Goal: Browse casually: Explore the website without a specific task or goal

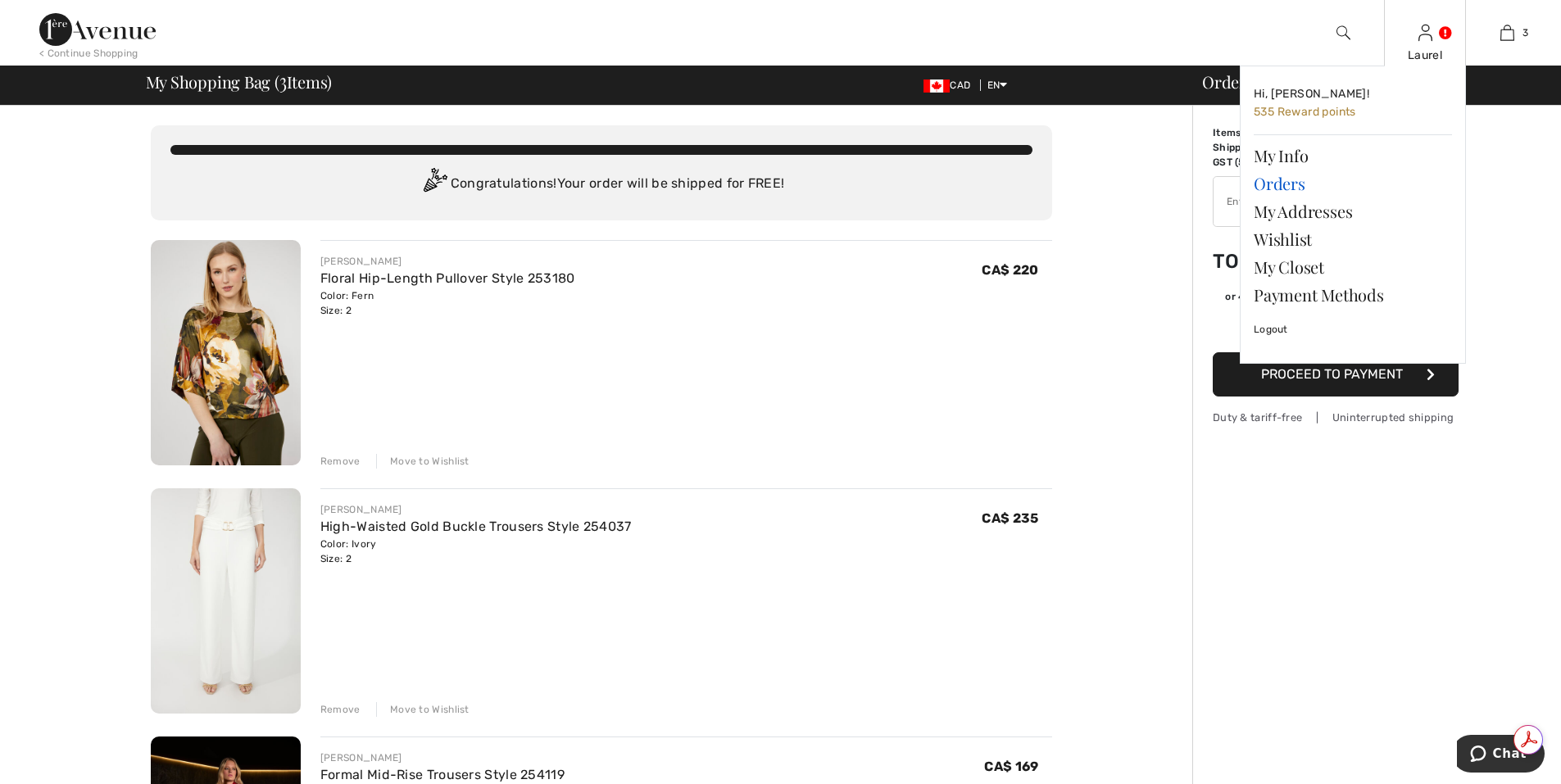
click at [1291, 190] on link "Orders" at bounding box center [1352, 183] width 198 height 27
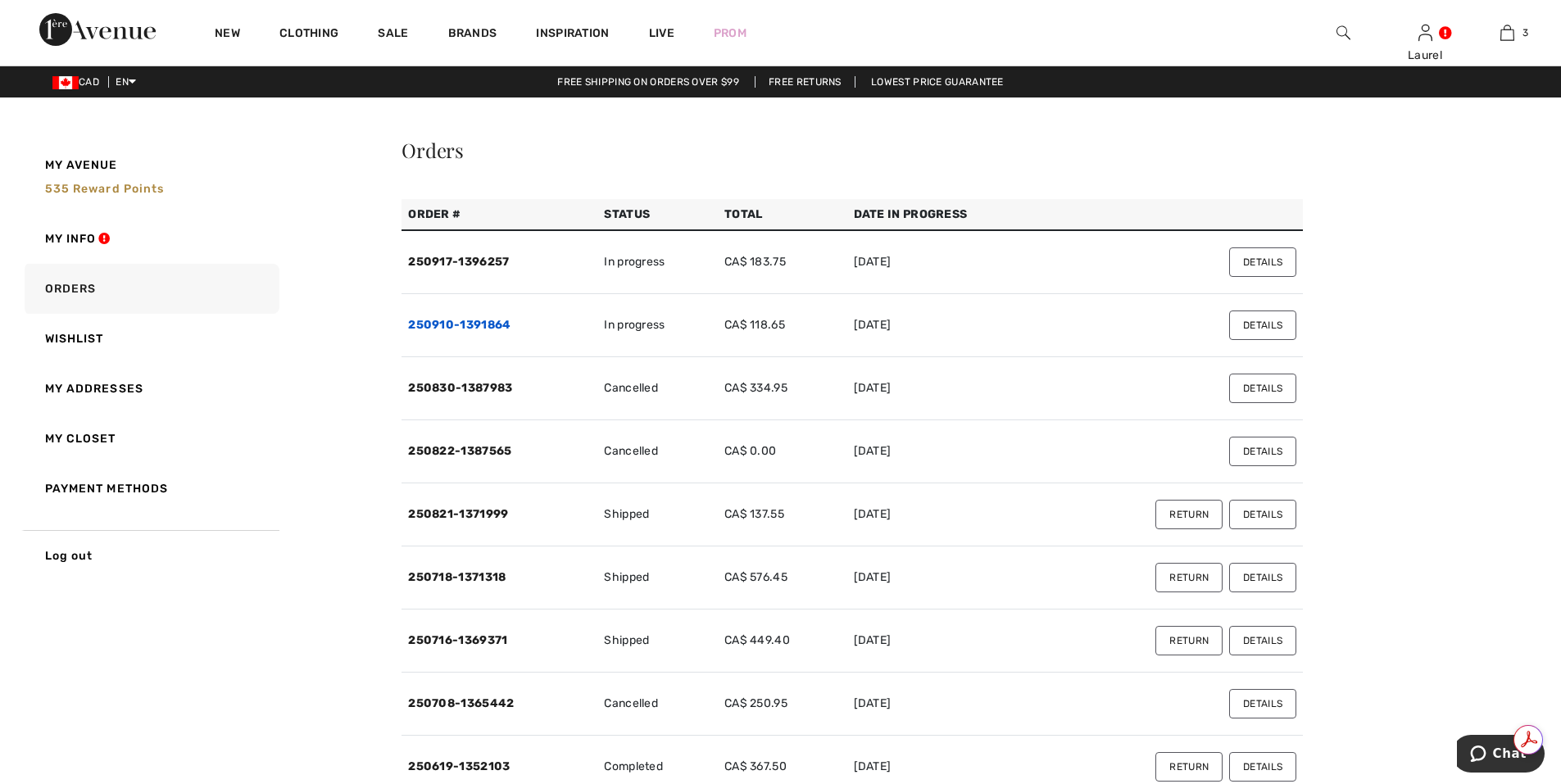
click at [468, 328] on link "250910-1391864" at bounding box center [459, 324] width 102 height 14
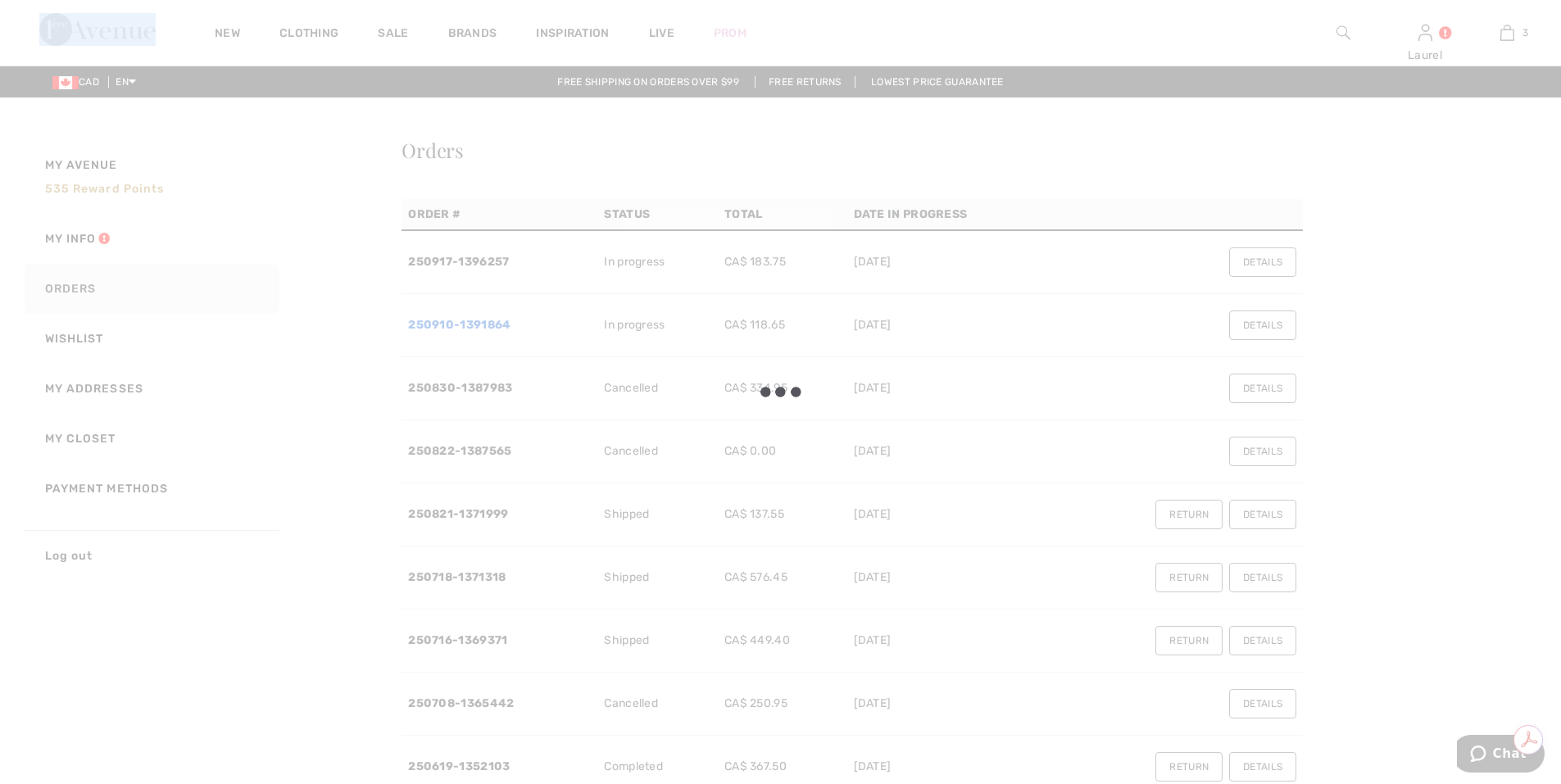
click at [468, 328] on div at bounding box center [780, 392] width 1561 height 784
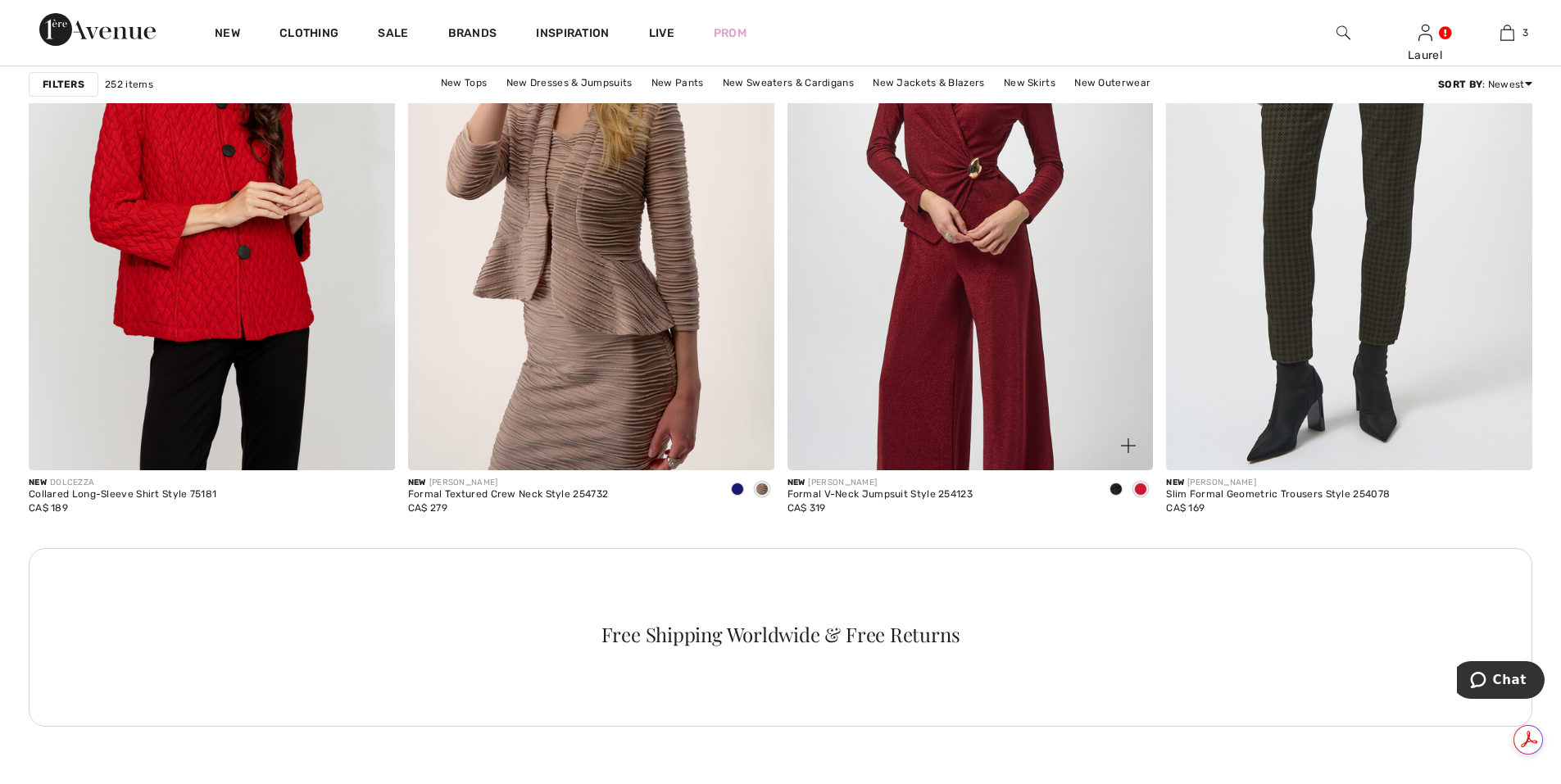
click at [966, 431] on img at bounding box center [970, 195] width 366 height 549
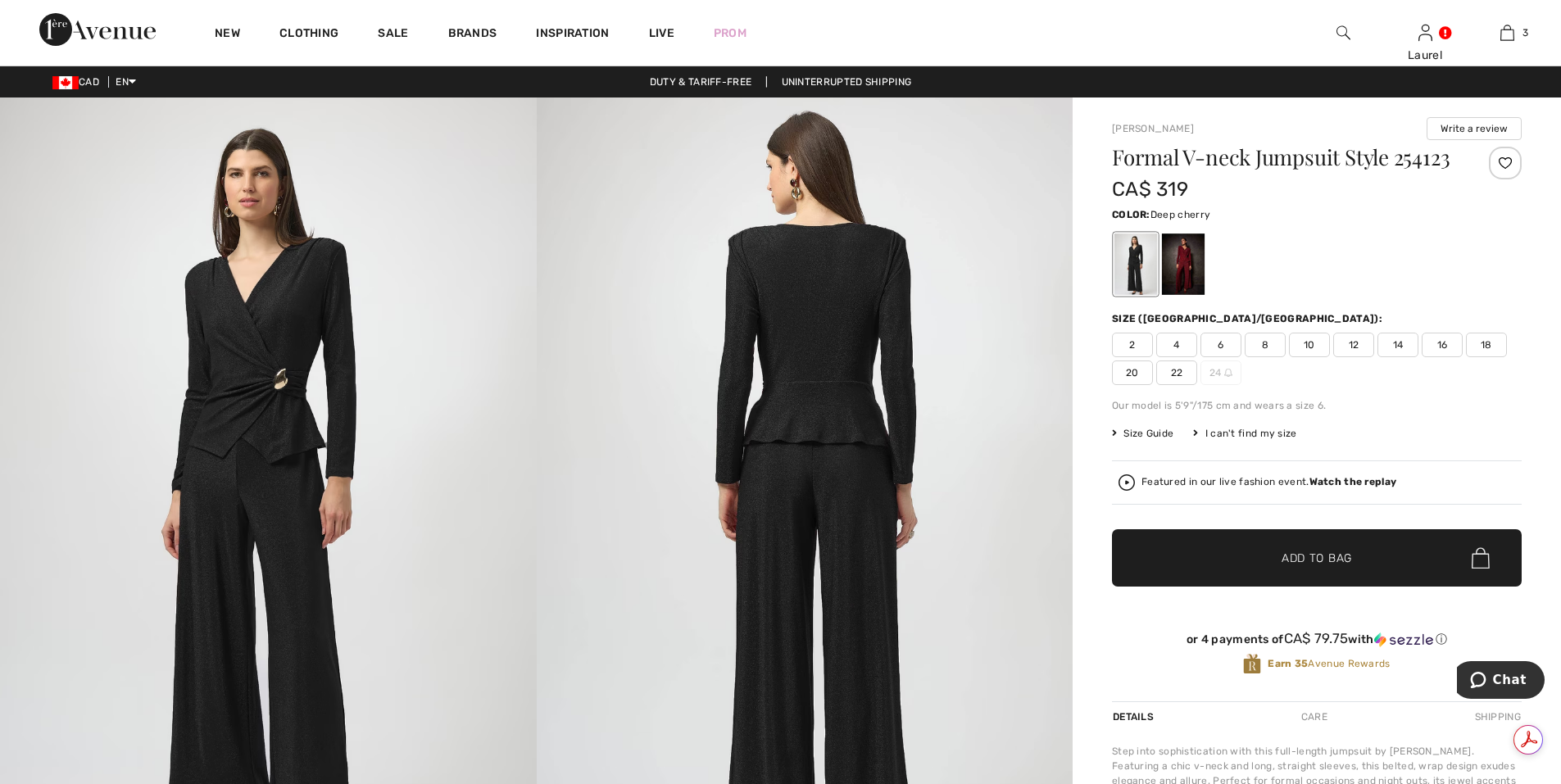
click at [1189, 274] on div at bounding box center [1183, 264] width 43 height 62
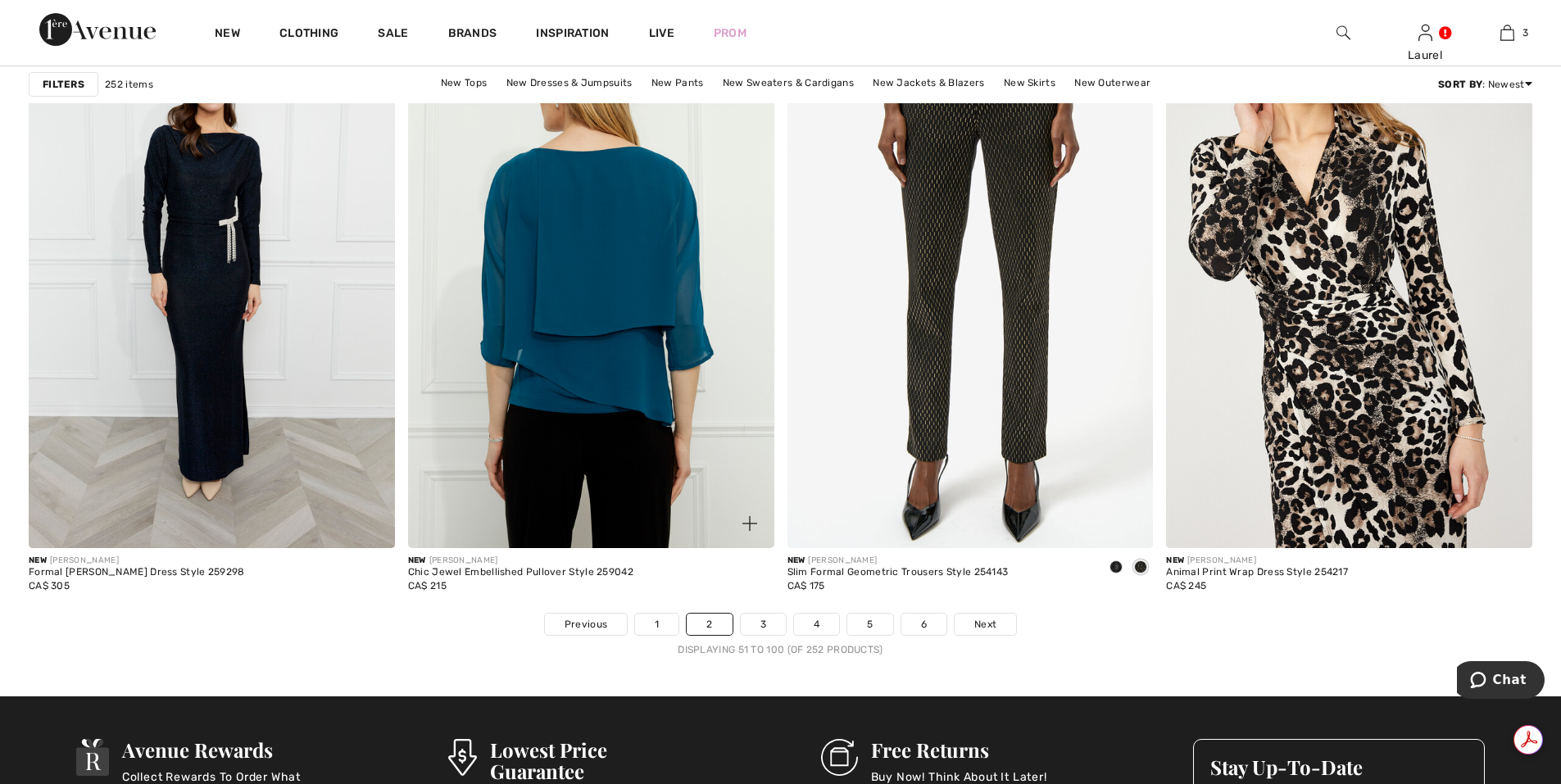
scroll to position [9421, 0]
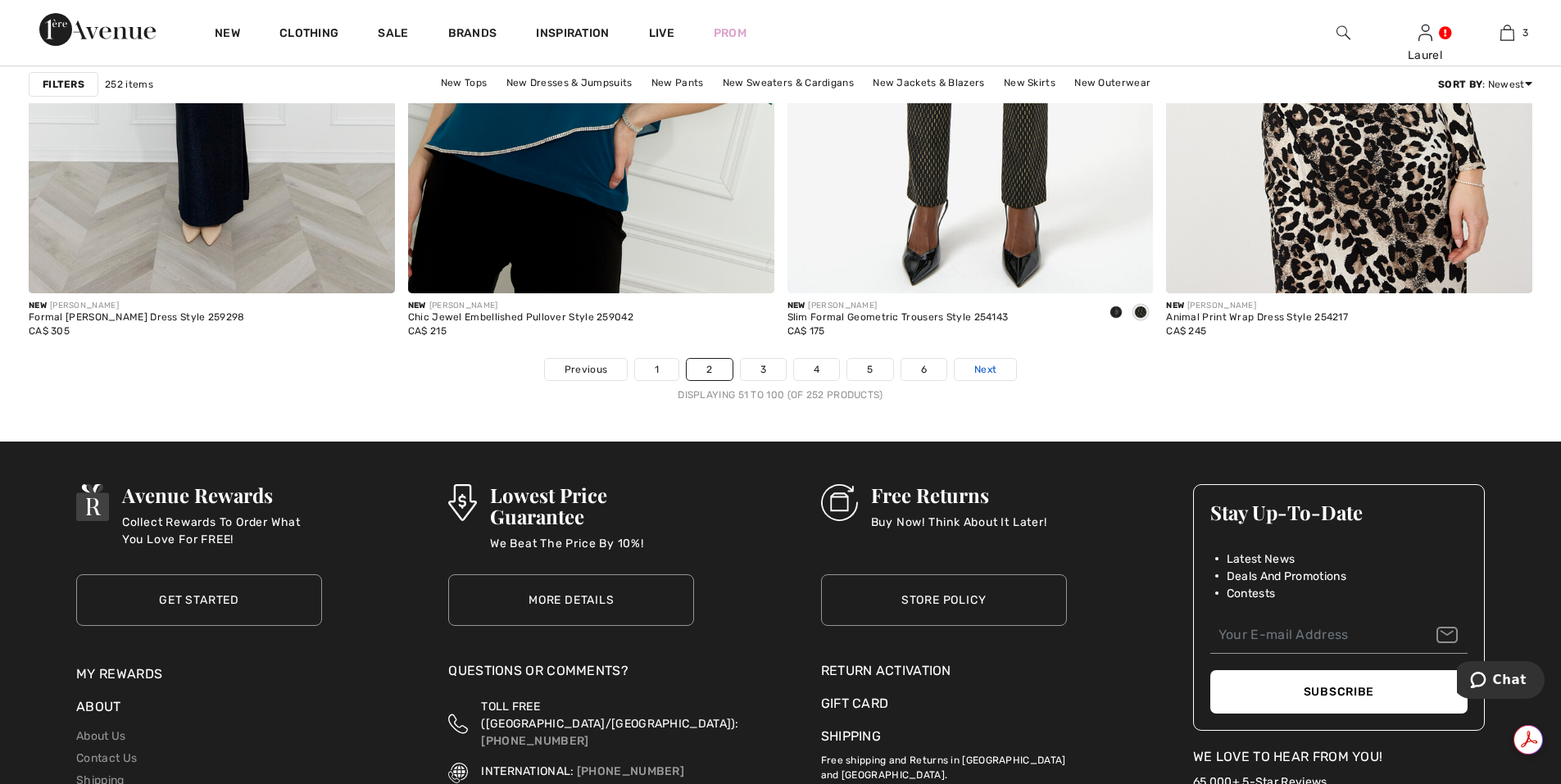
click at [986, 366] on span "Next" at bounding box center [985, 370] width 22 height 15
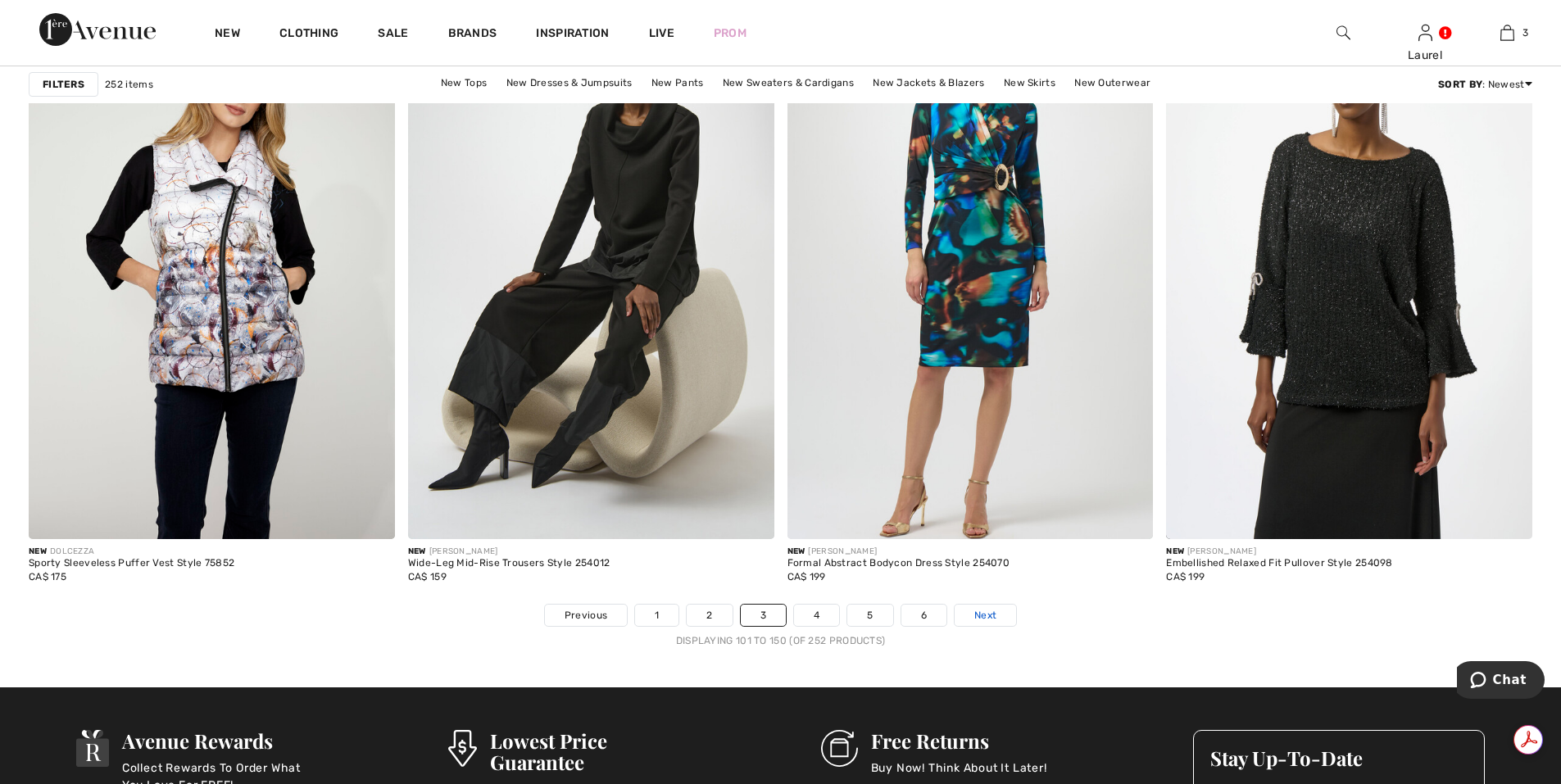
click at [975, 612] on span "Next" at bounding box center [985, 615] width 22 height 15
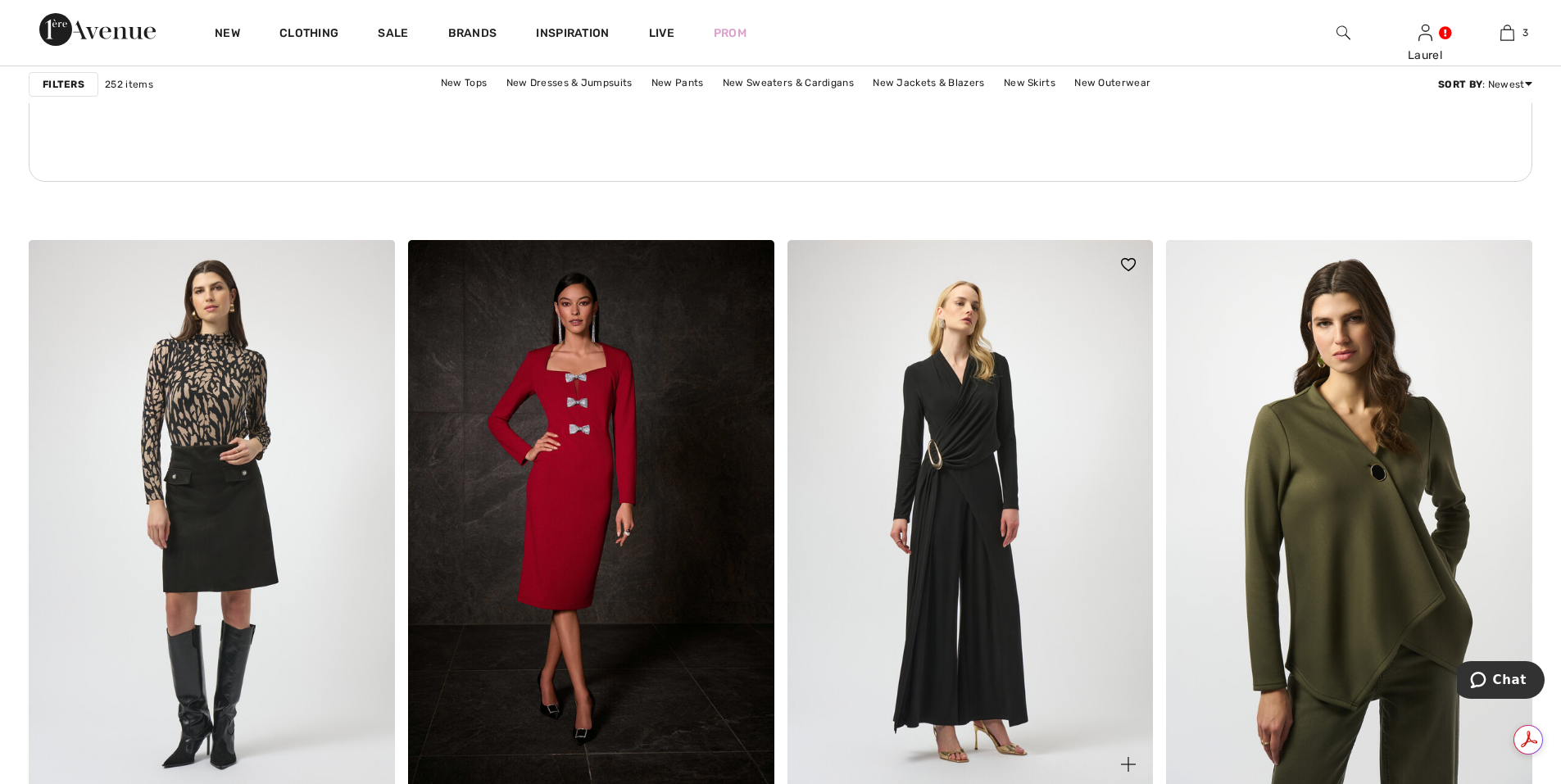
scroll to position [2949, 0]
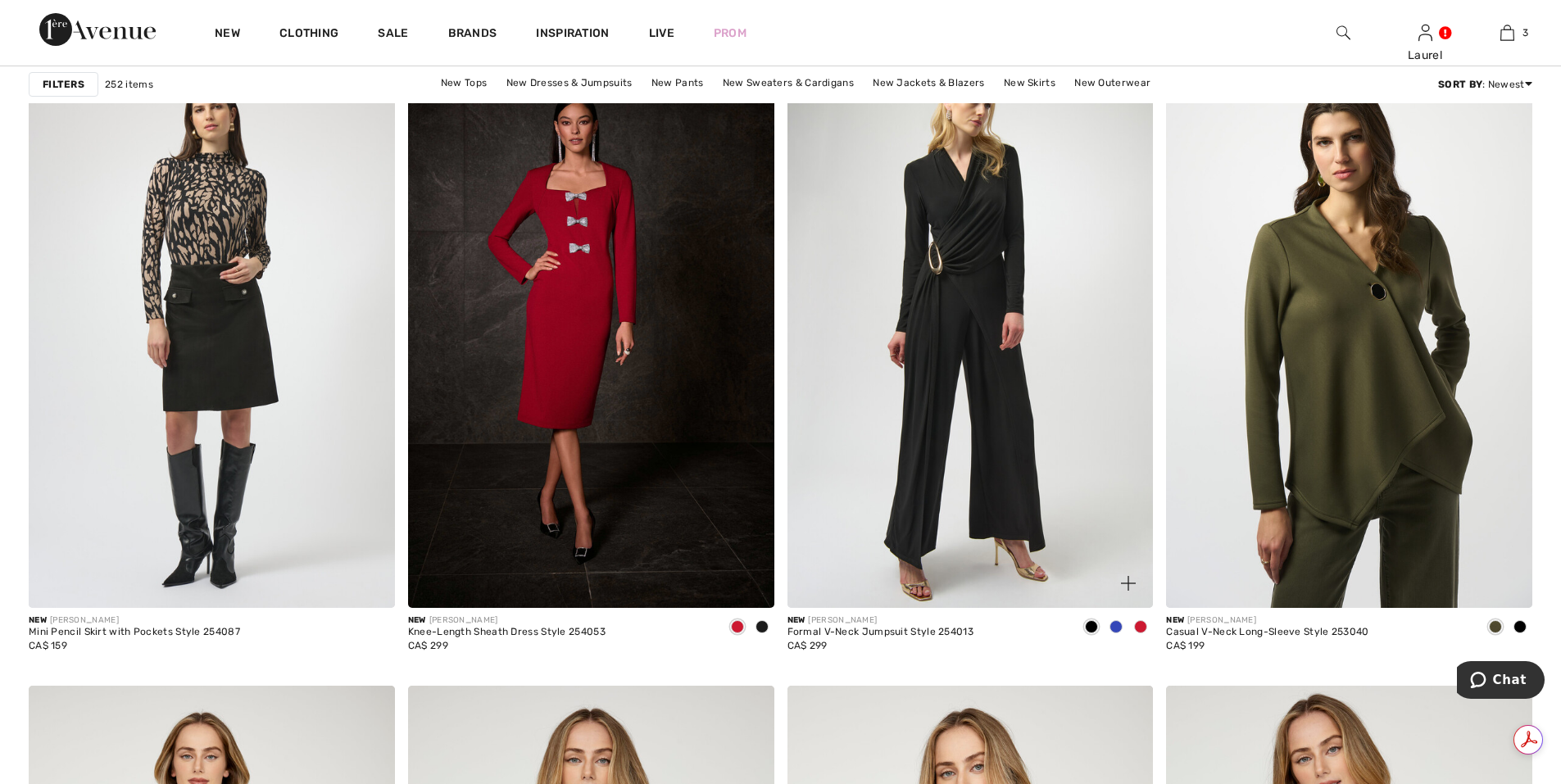
click at [1141, 630] on span at bounding box center [1141, 627] width 13 height 13
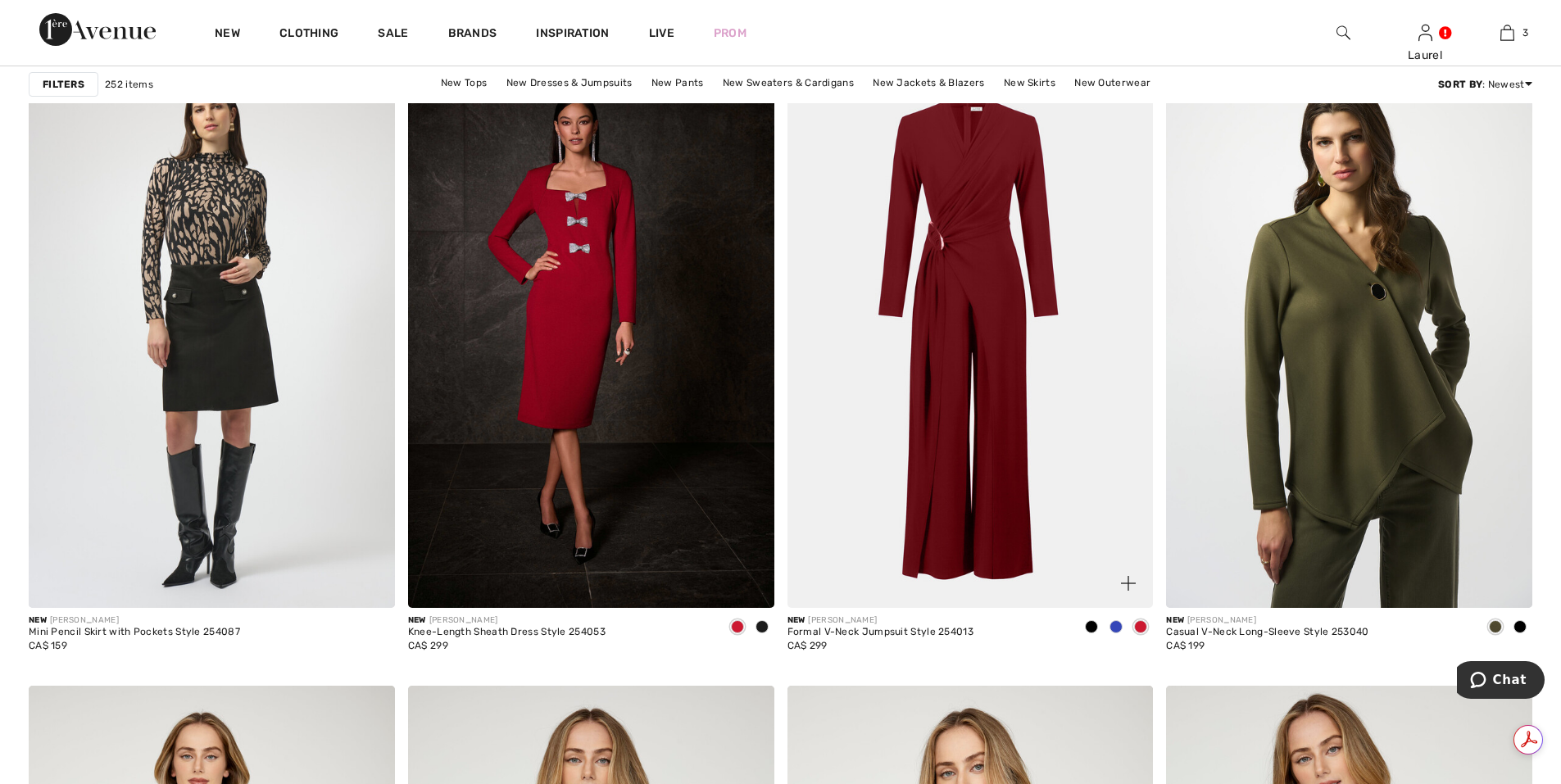
click at [1005, 558] on img at bounding box center [970, 333] width 366 height 549
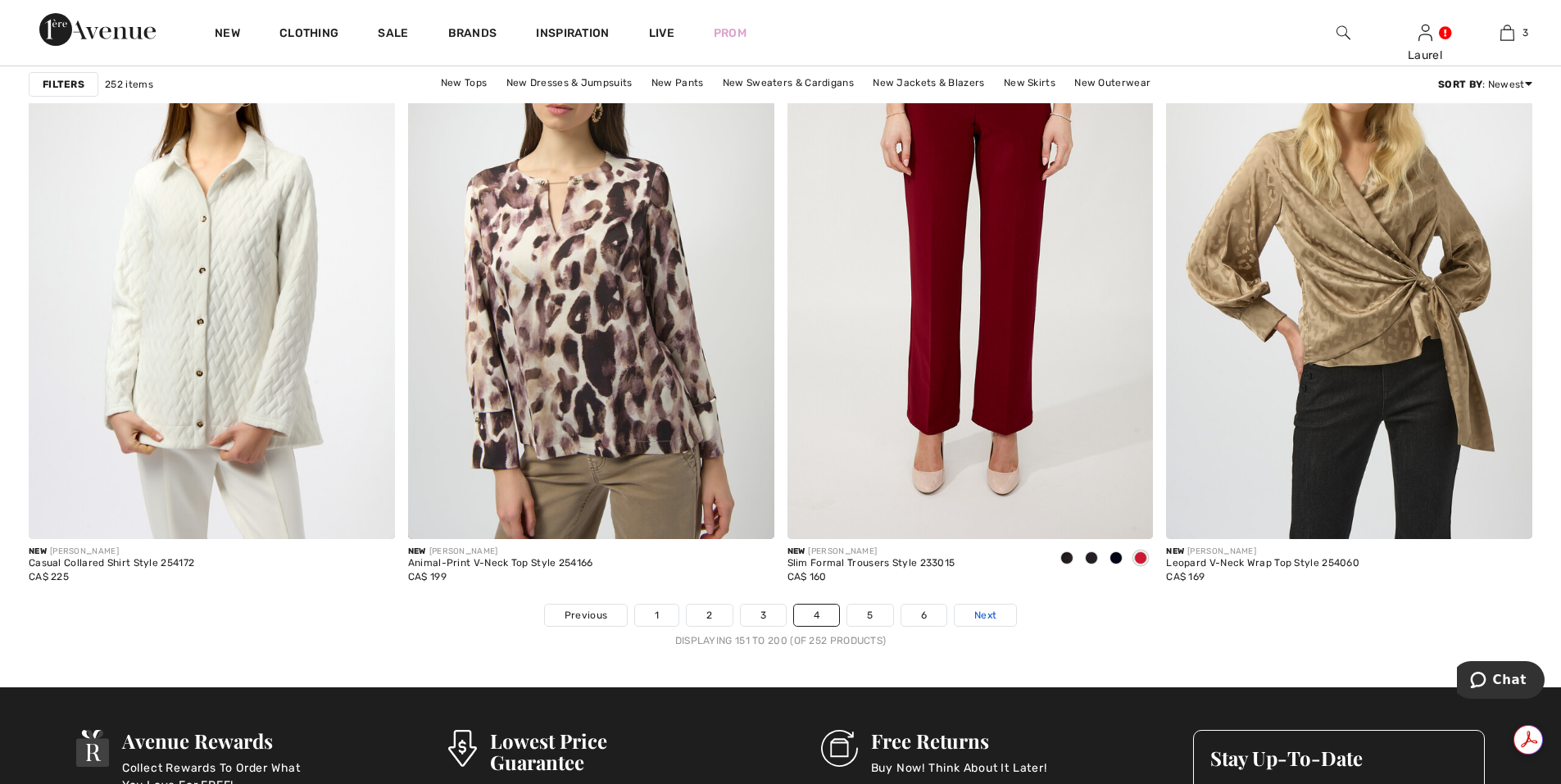
click at [983, 618] on span "Next" at bounding box center [985, 615] width 22 height 15
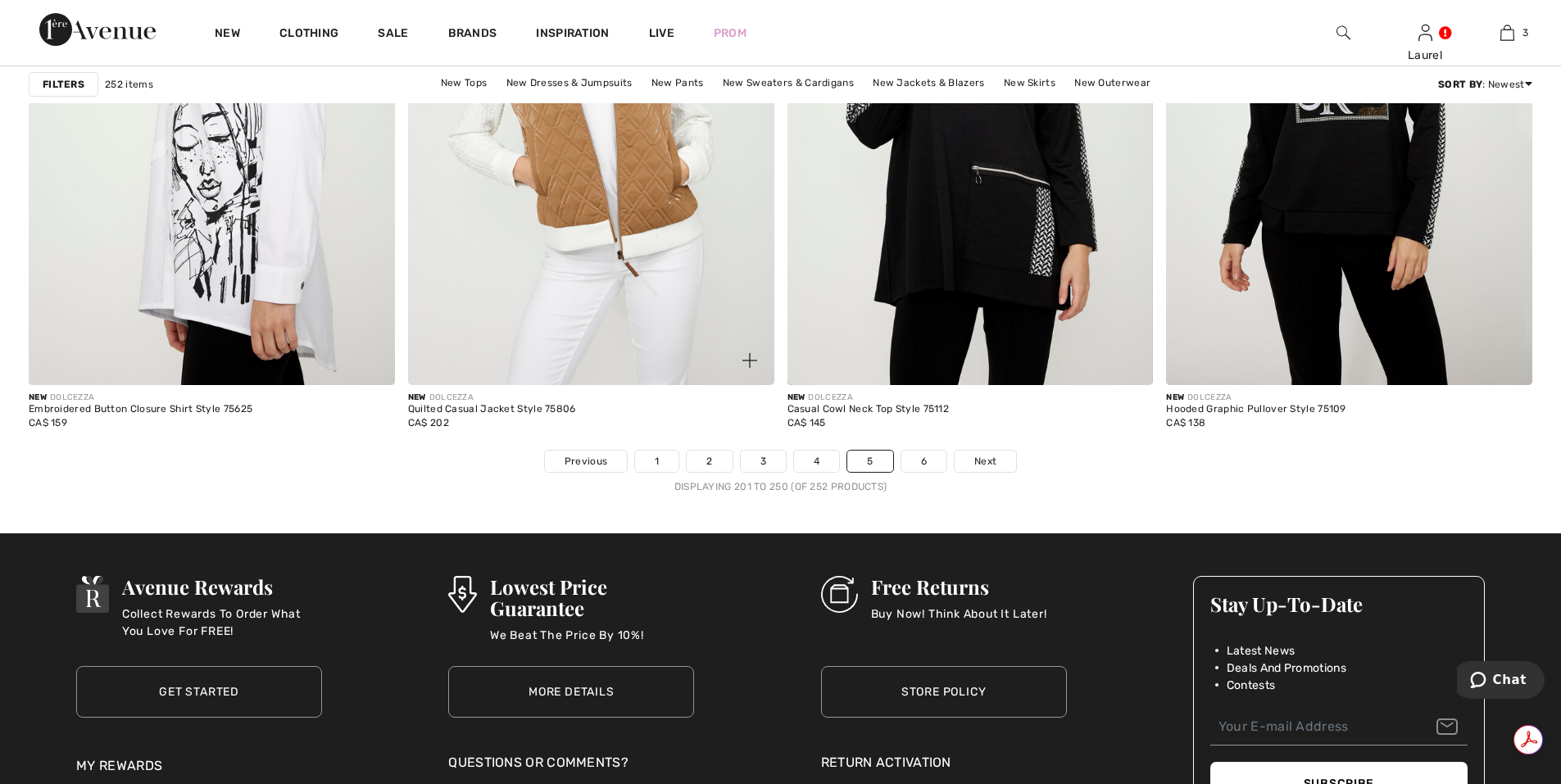
scroll to position [9340, 0]
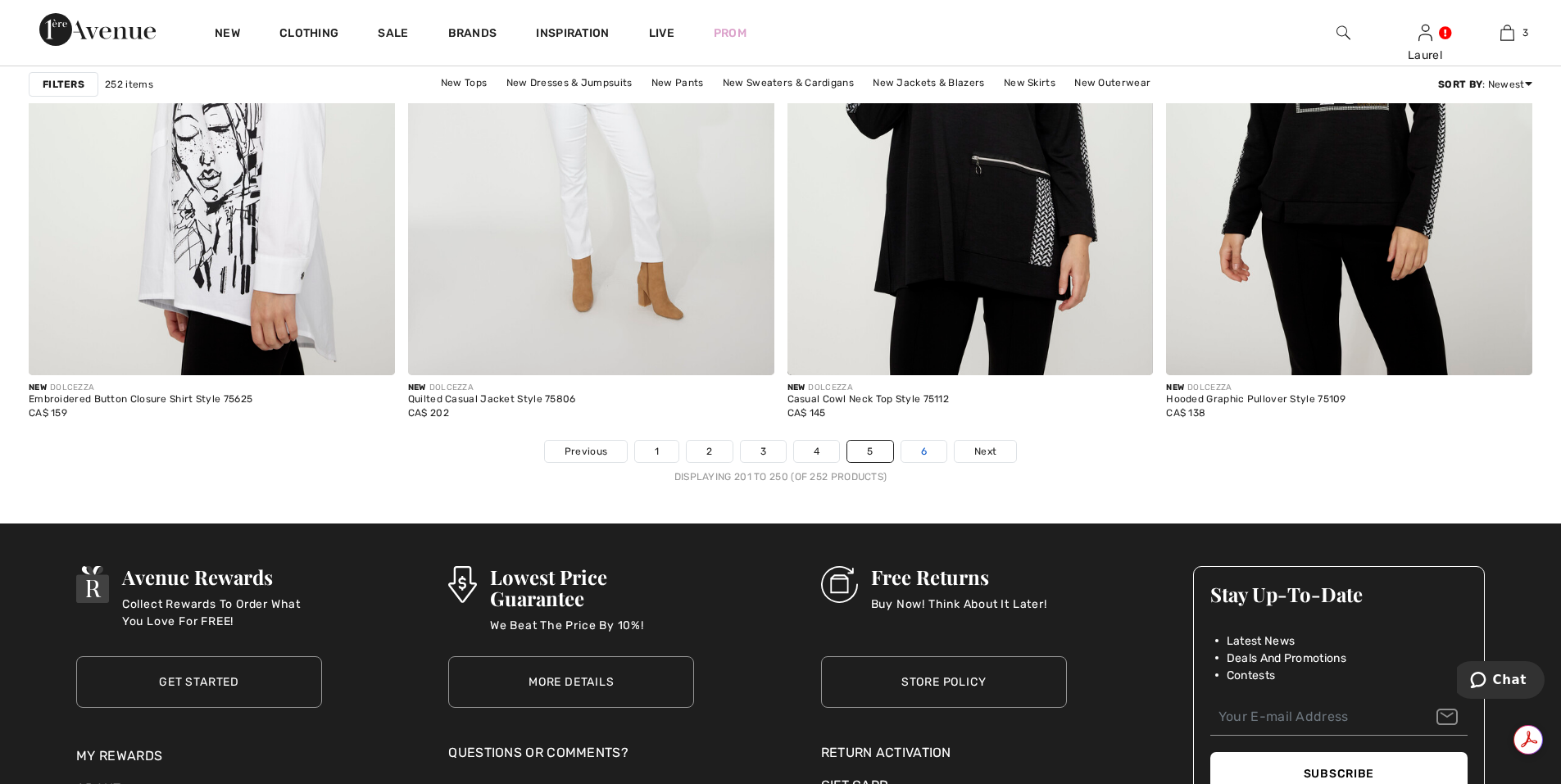
click at [925, 457] on link "6" at bounding box center [925, 451] width 46 height 21
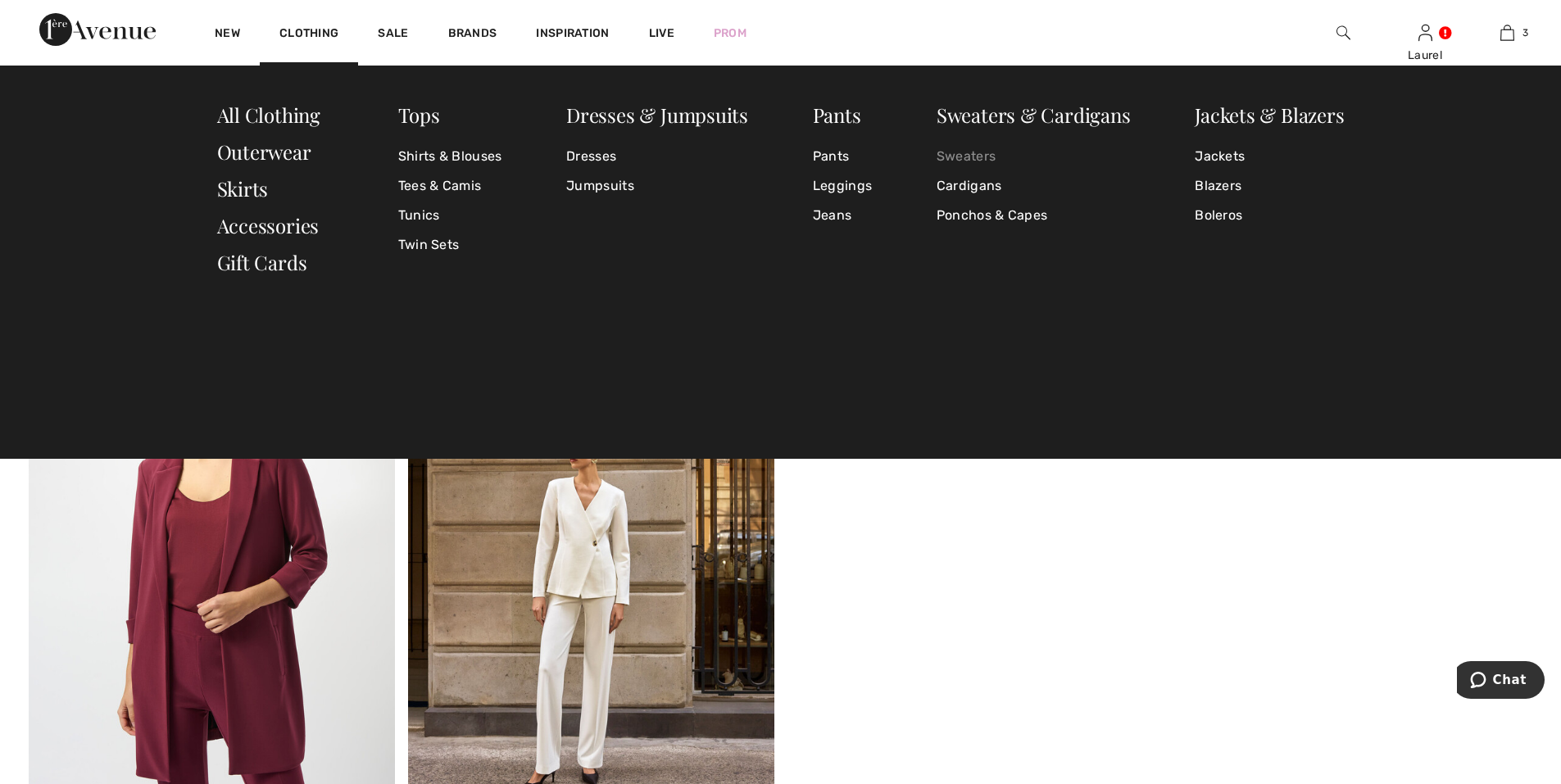
click at [989, 155] on link "Sweaters" at bounding box center [1034, 156] width 194 height 29
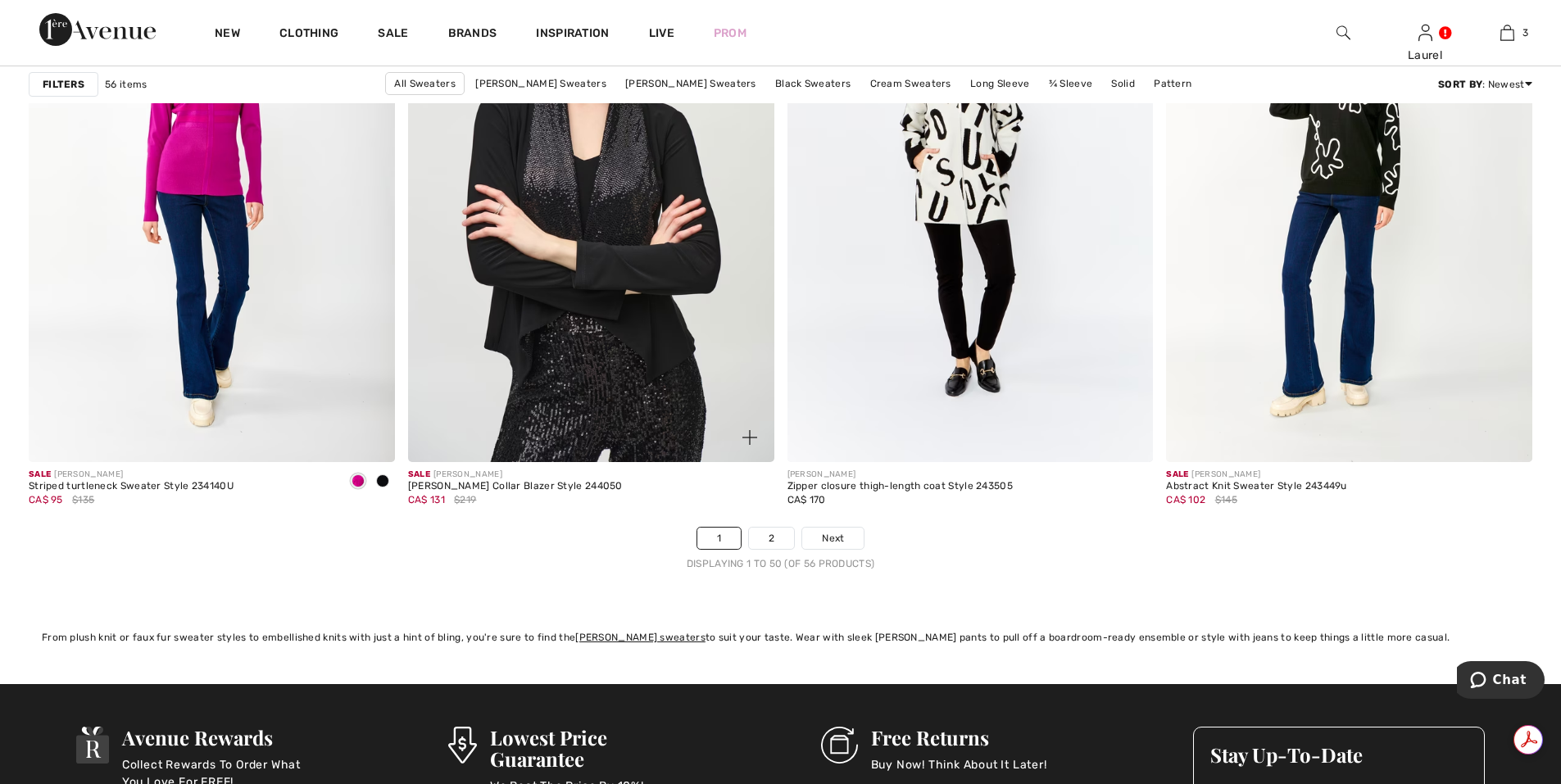
scroll to position [9340, 0]
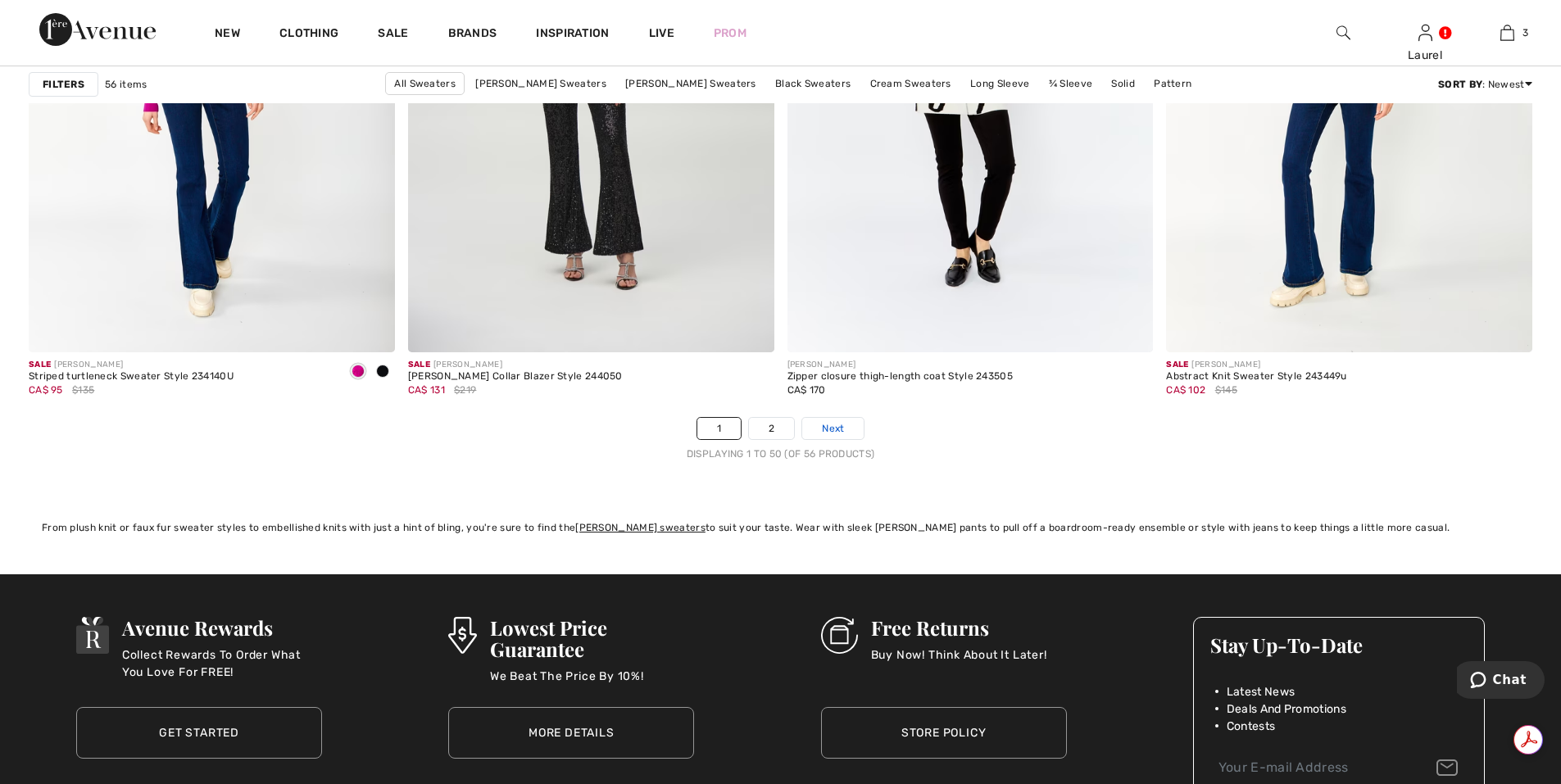
click at [819, 429] on link "Next" at bounding box center [833, 428] width 62 height 21
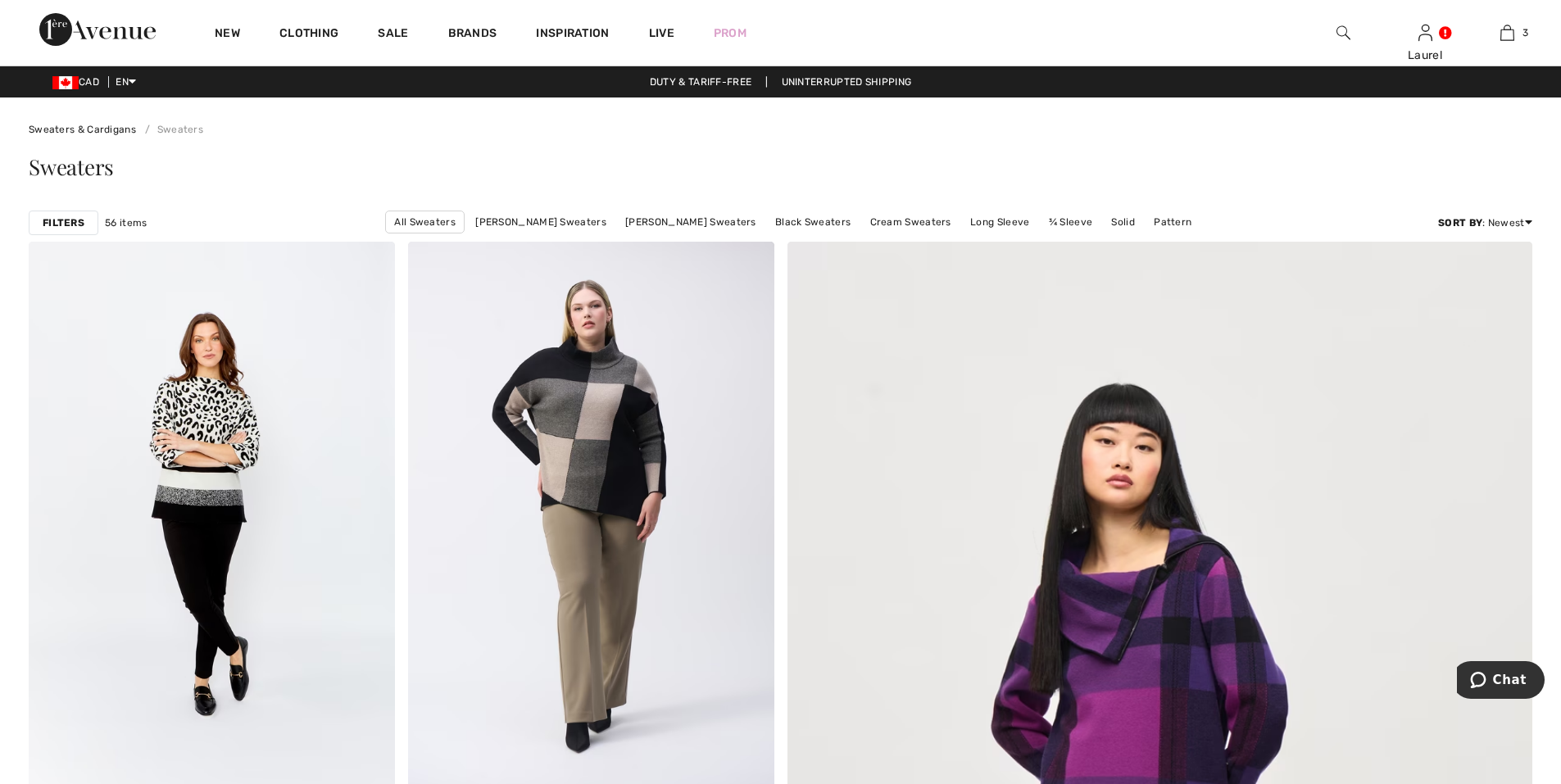
click at [241, 28] on div "New" at bounding box center [228, 32] width 64 height 65
click at [460, 227] on link "All Sweaters" at bounding box center [425, 222] width 80 height 23
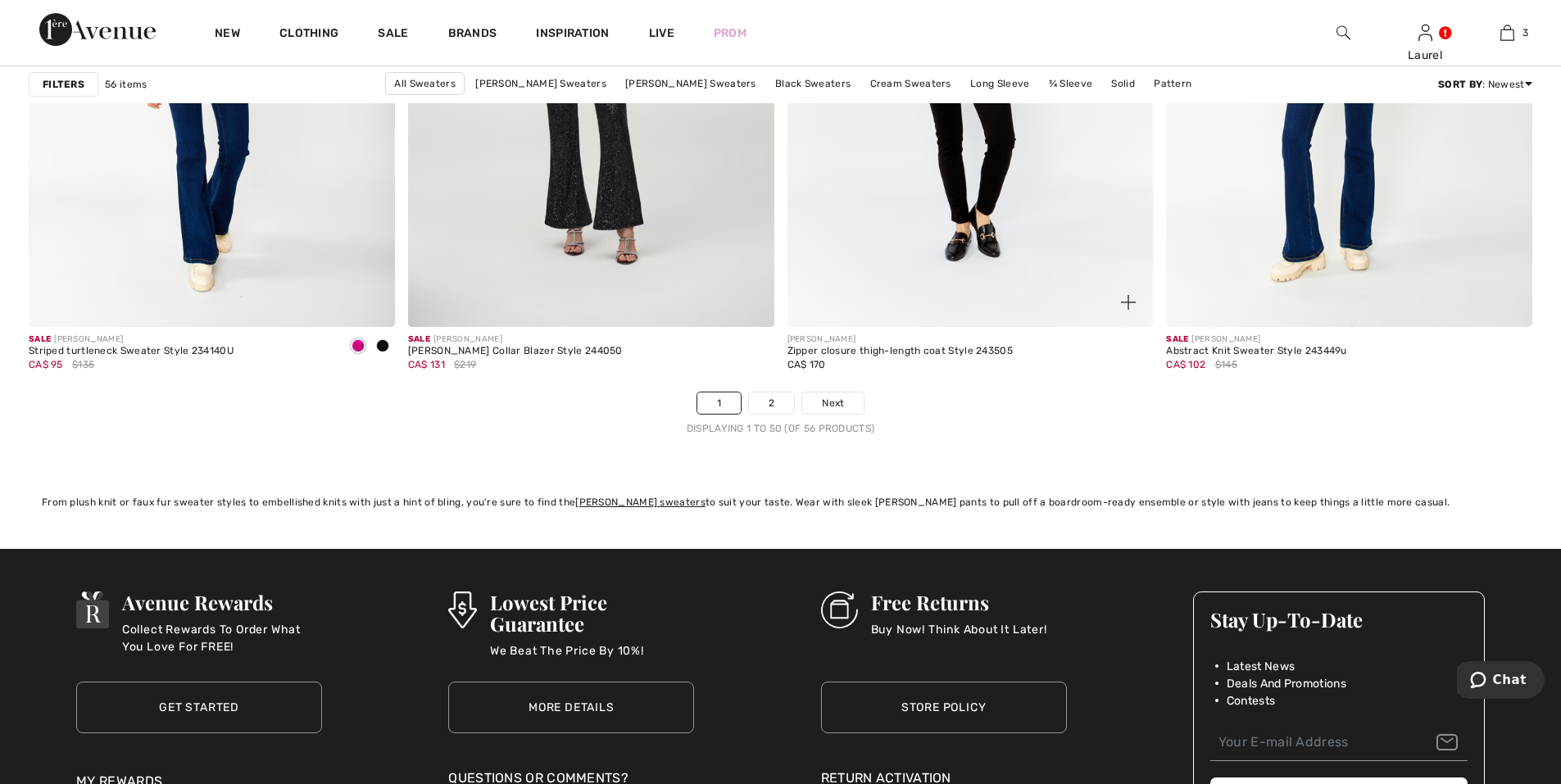
scroll to position [9340, 0]
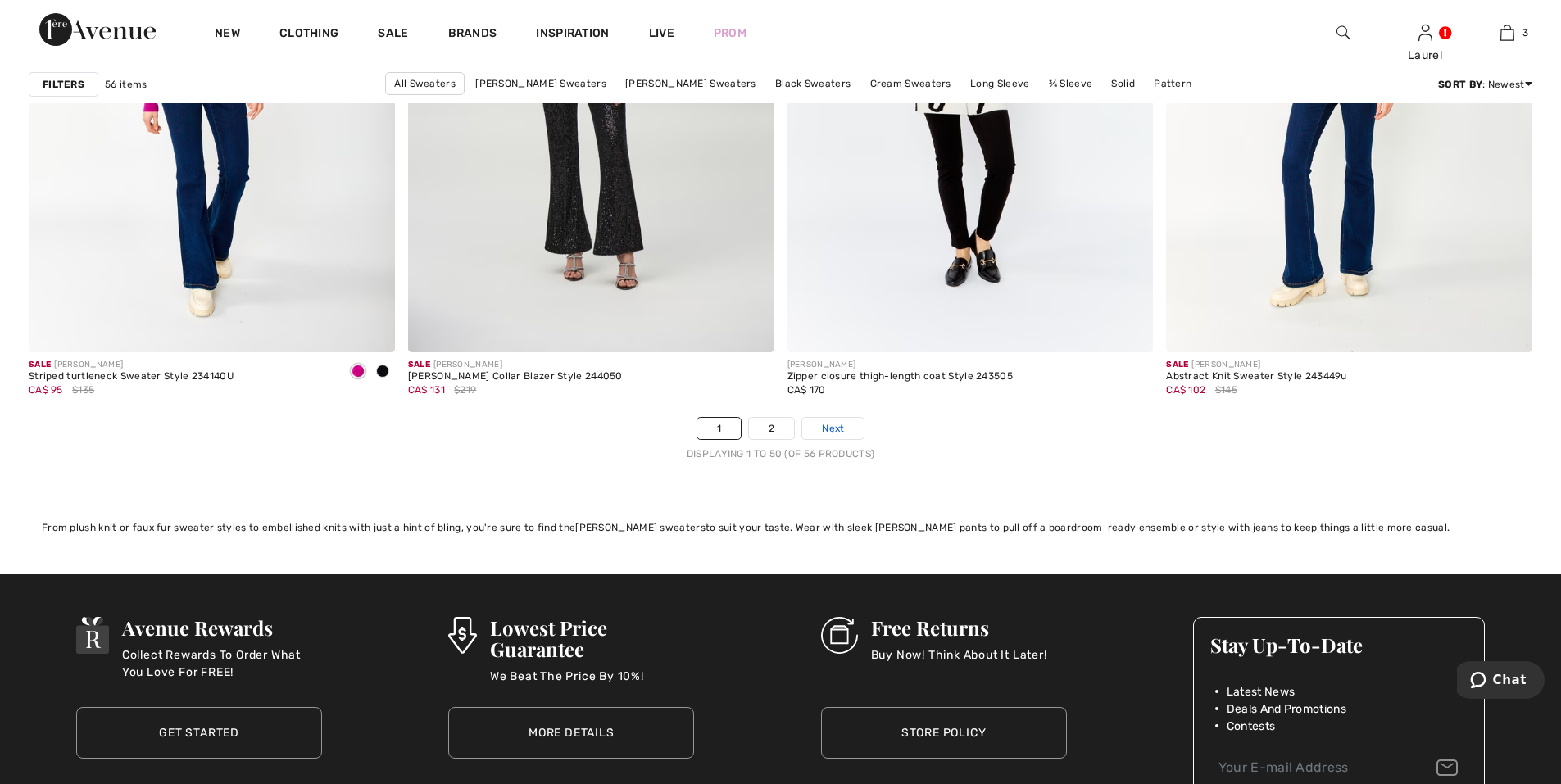
click at [823, 428] on span "Next" at bounding box center [833, 428] width 22 height 15
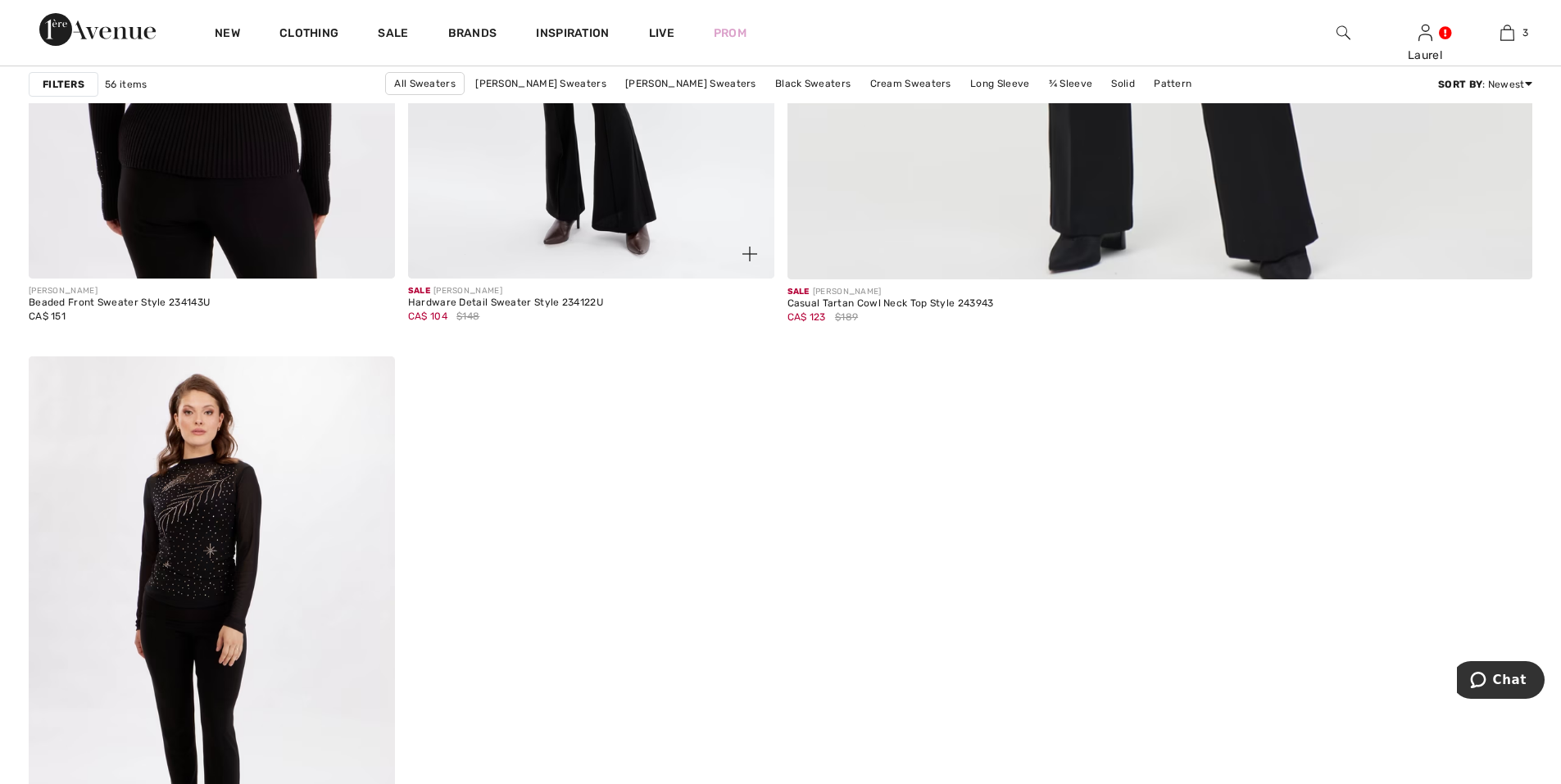
scroll to position [738, 0]
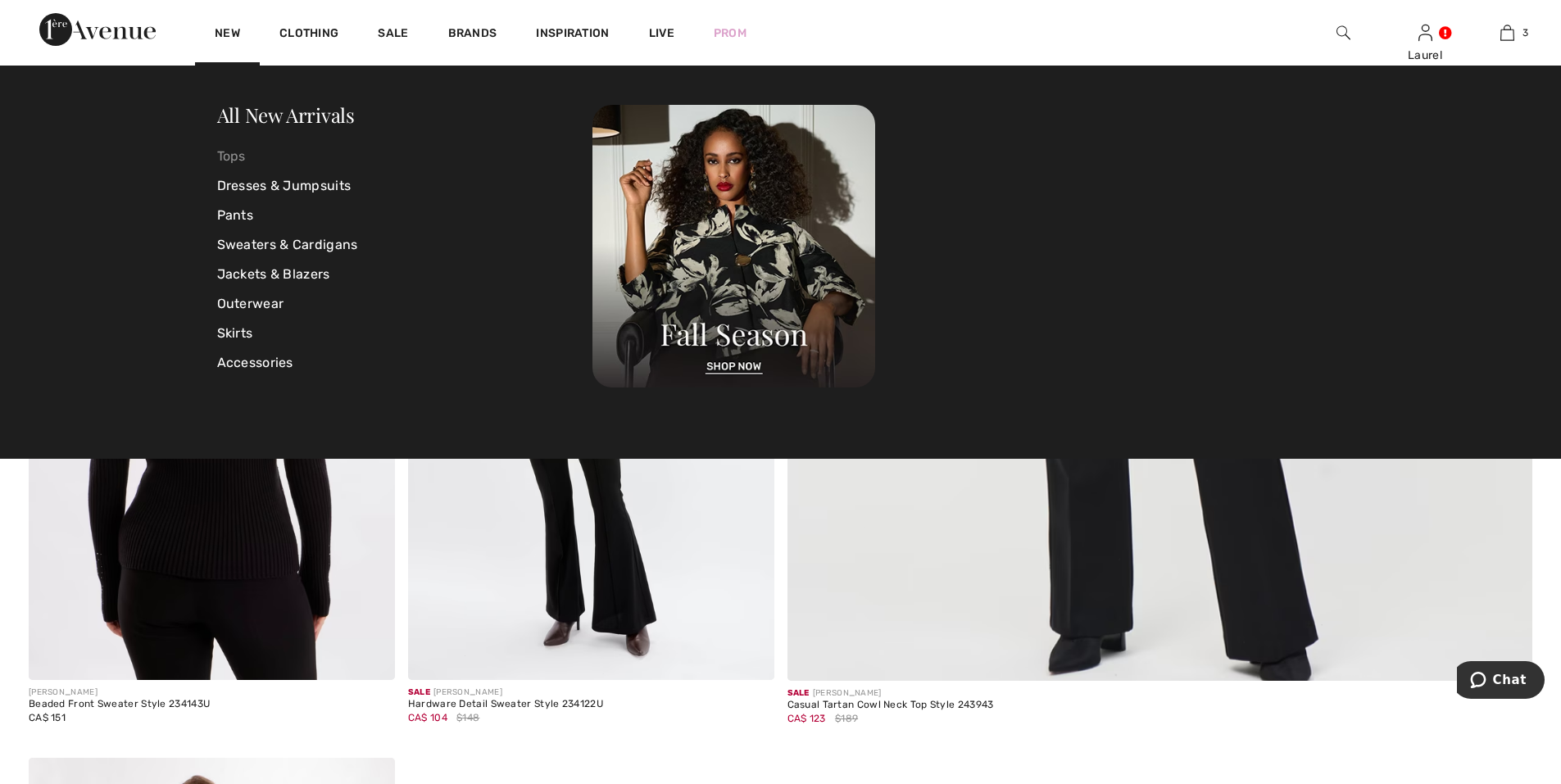
click at [247, 162] on link "Tops" at bounding box center [405, 156] width 376 height 29
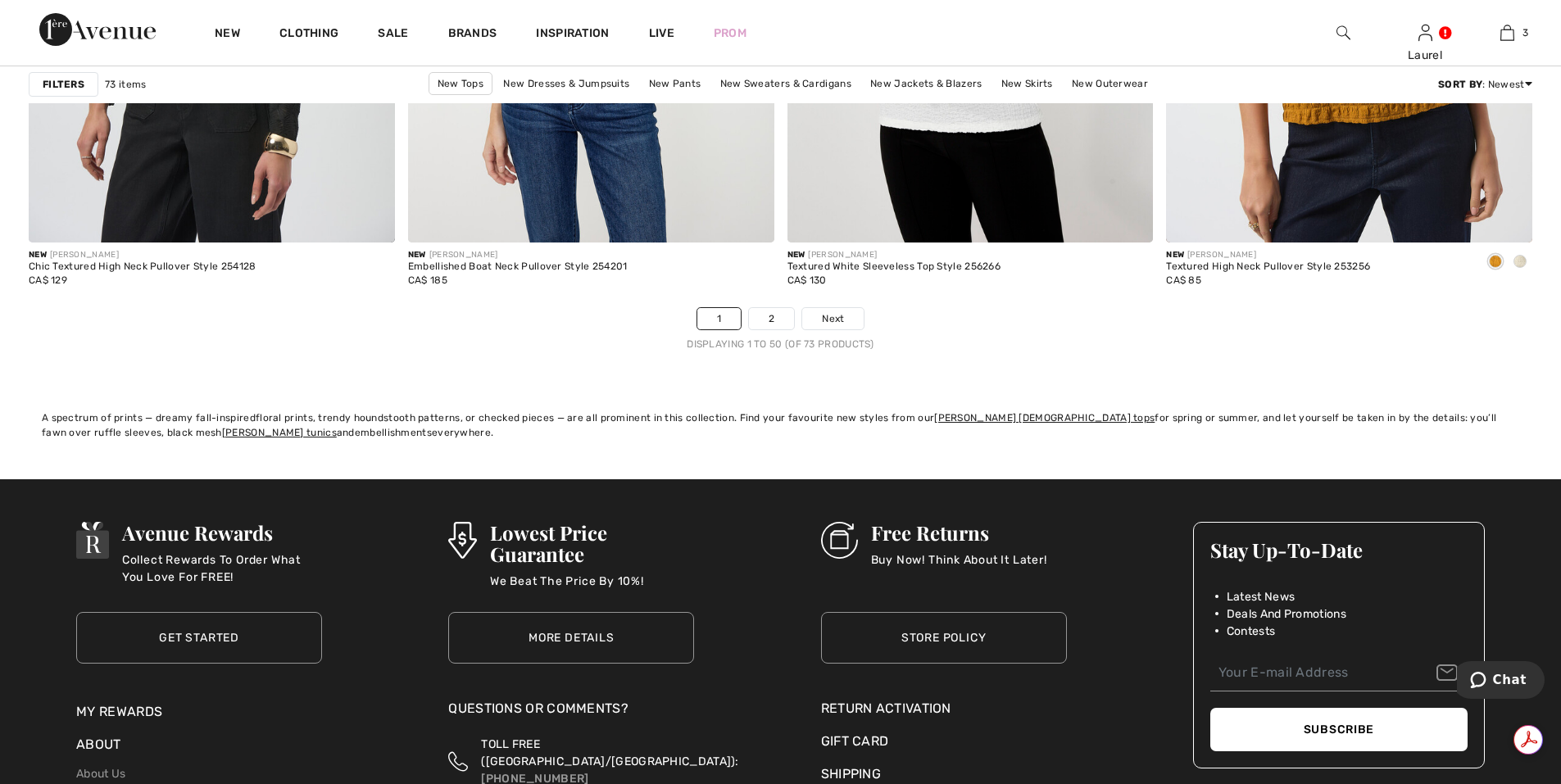
scroll to position [9504, 0]
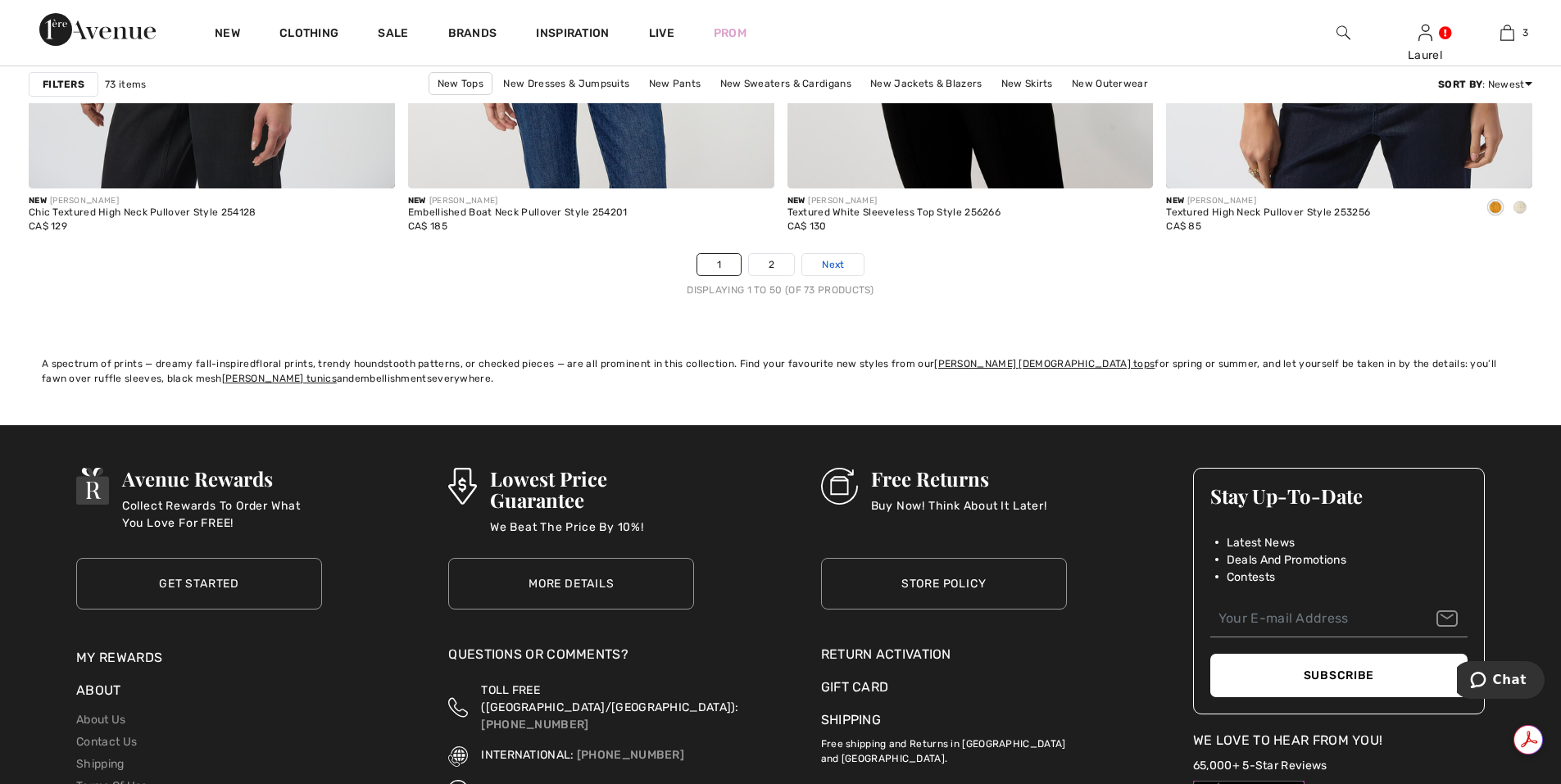
click at [818, 263] on link "Next" at bounding box center [833, 264] width 62 height 21
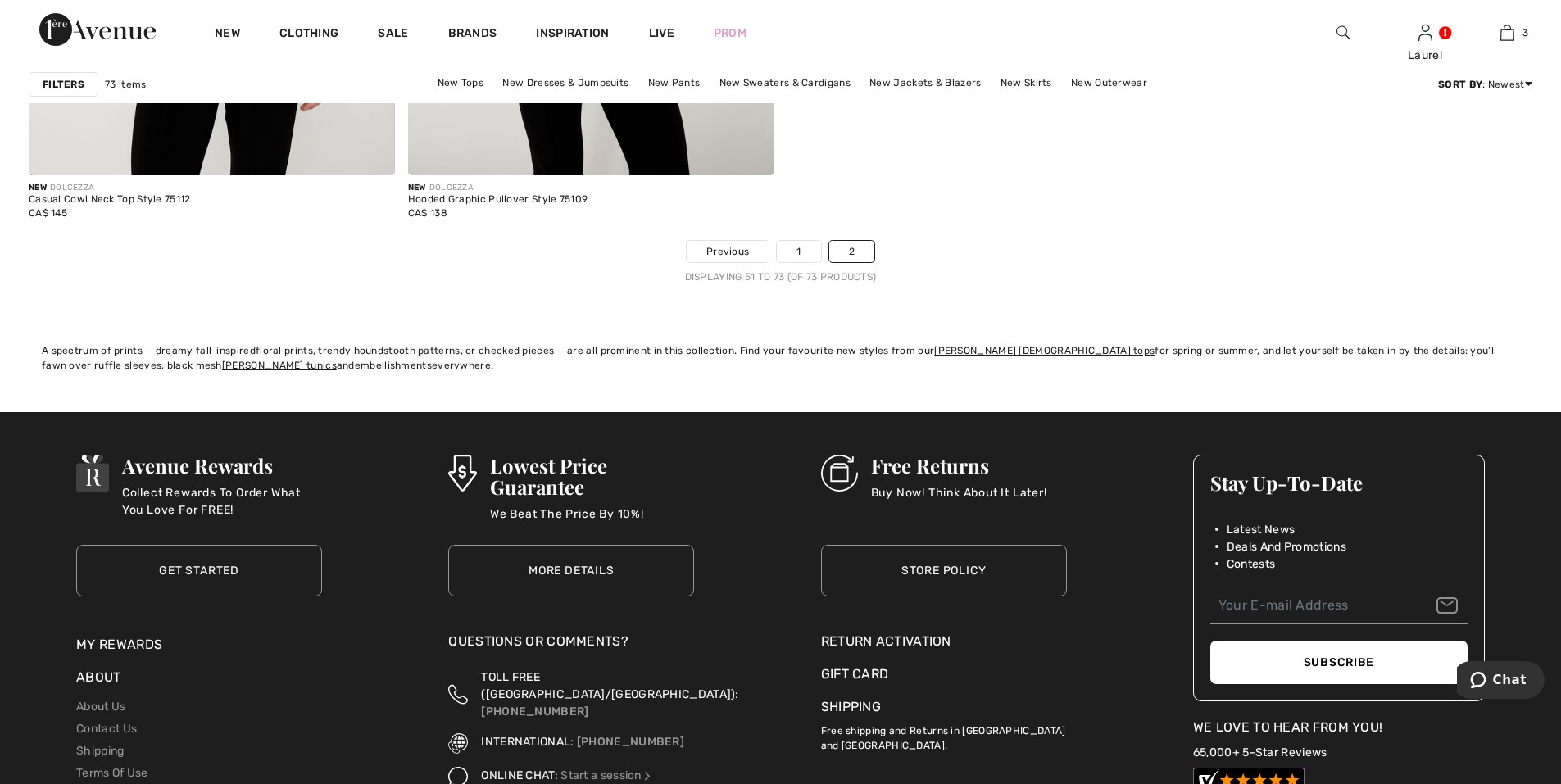
scroll to position [4587, 0]
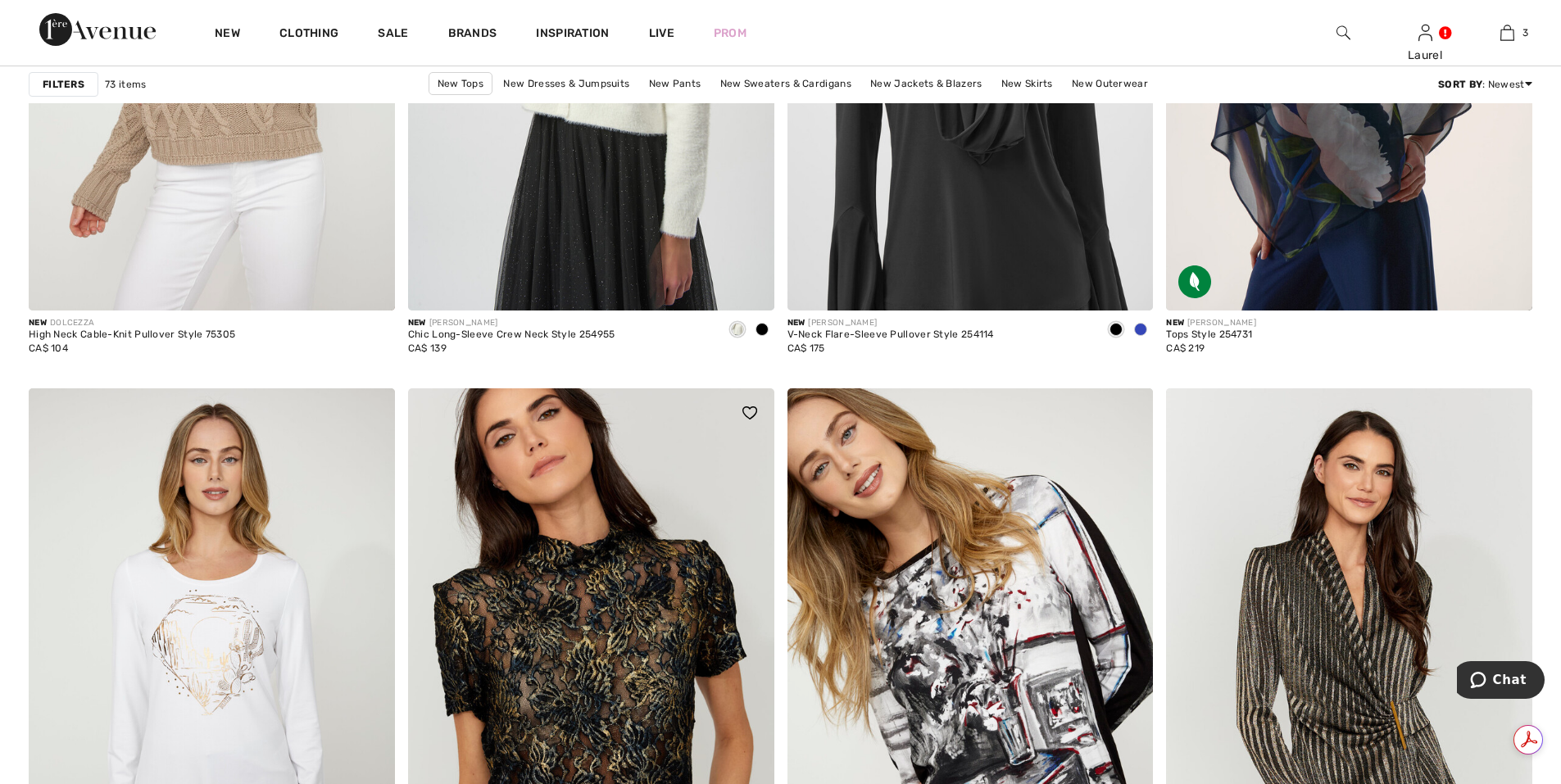
click at [546, 711] on img at bounding box center [591, 663] width 366 height 549
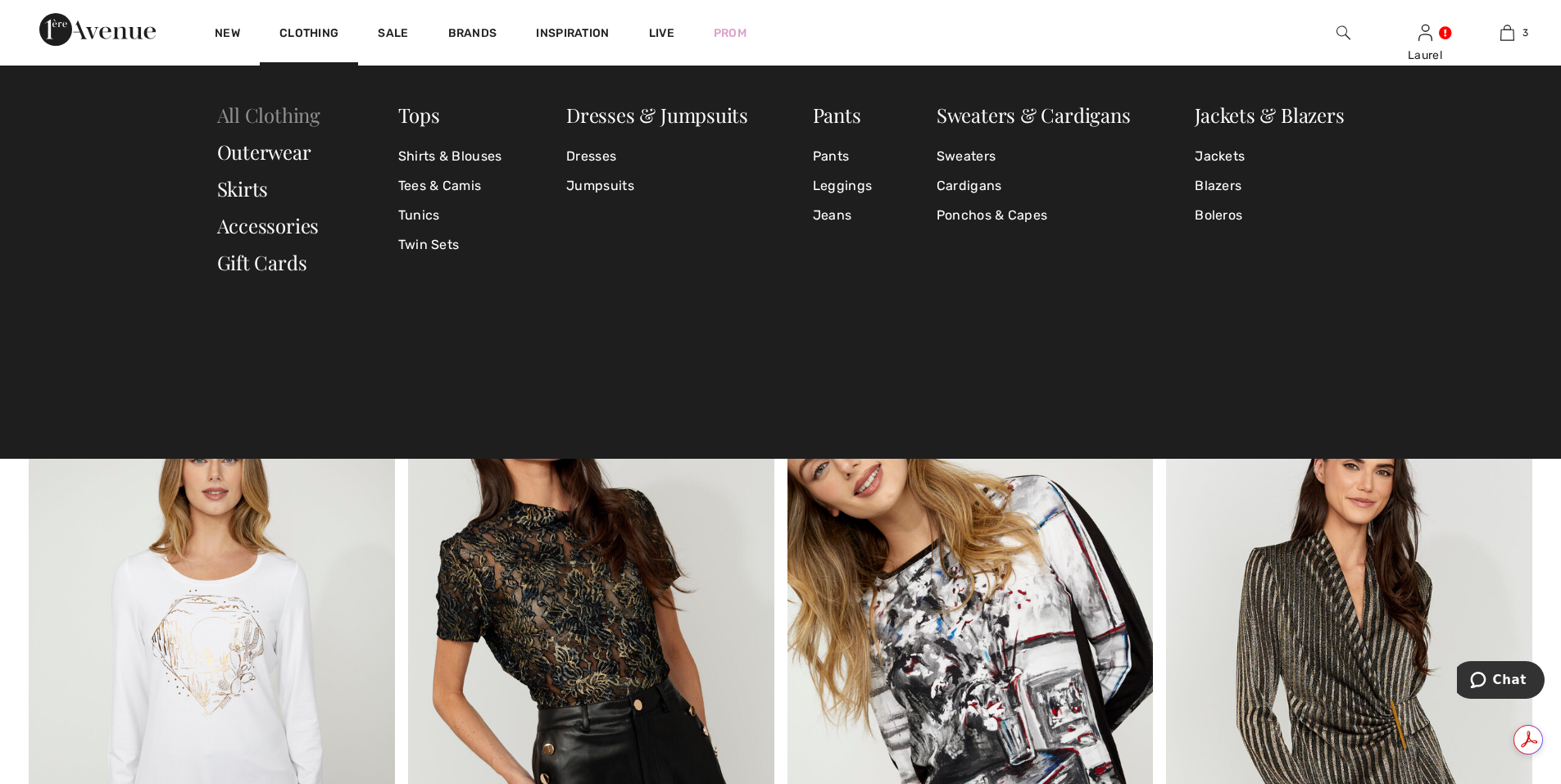
click at [311, 122] on link "All Clothing" at bounding box center [268, 115] width 103 height 27
